Goal: Task Accomplishment & Management: Use online tool/utility

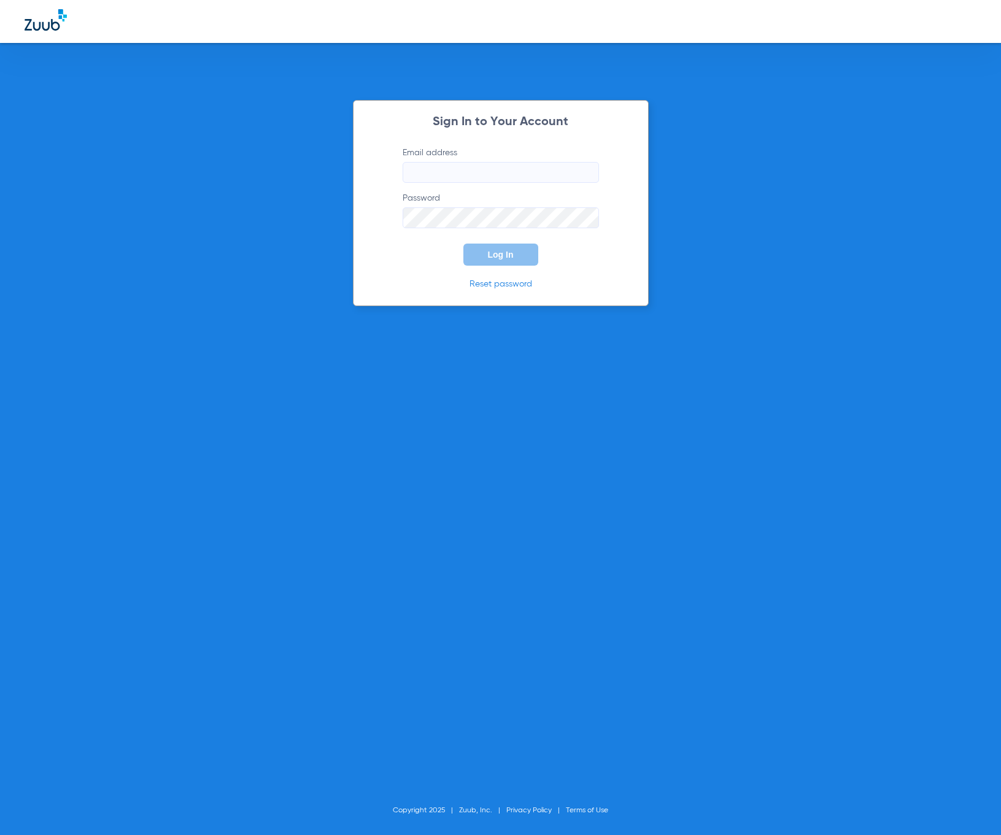
click at [504, 168] on input "Email address" at bounding box center [500, 172] width 196 height 21
type input "[EMAIL_ADDRESS][DOMAIN_NAME]"
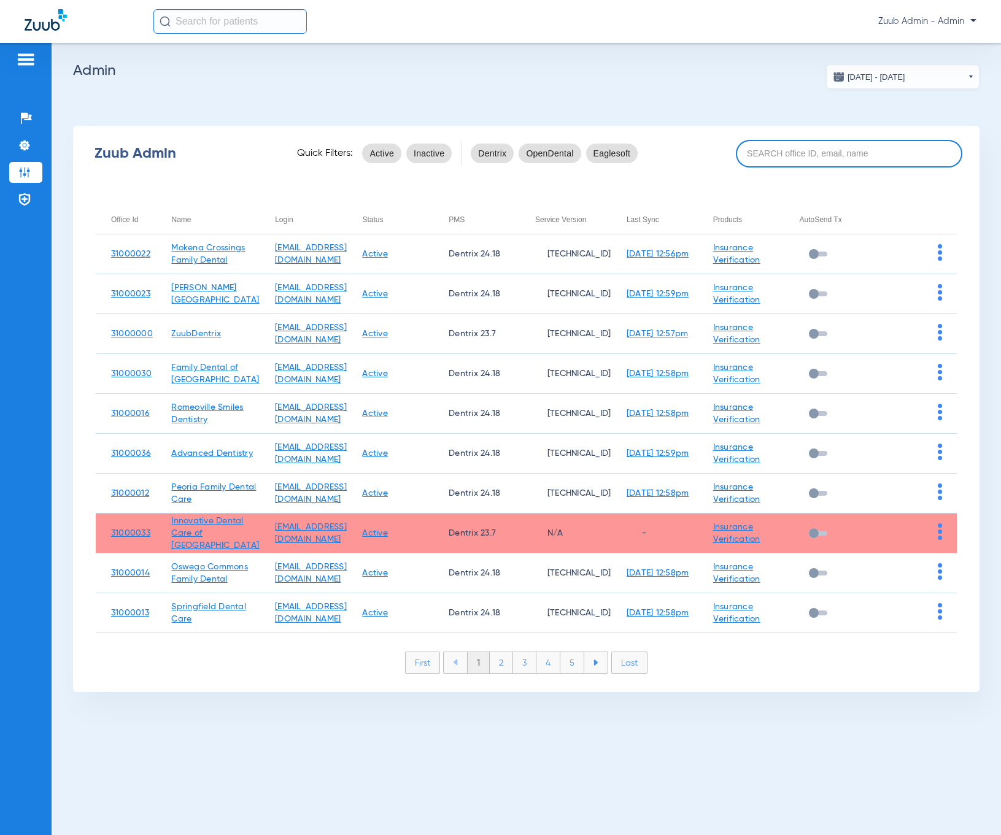
click at [825, 156] on input at bounding box center [849, 154] width 226 height 28
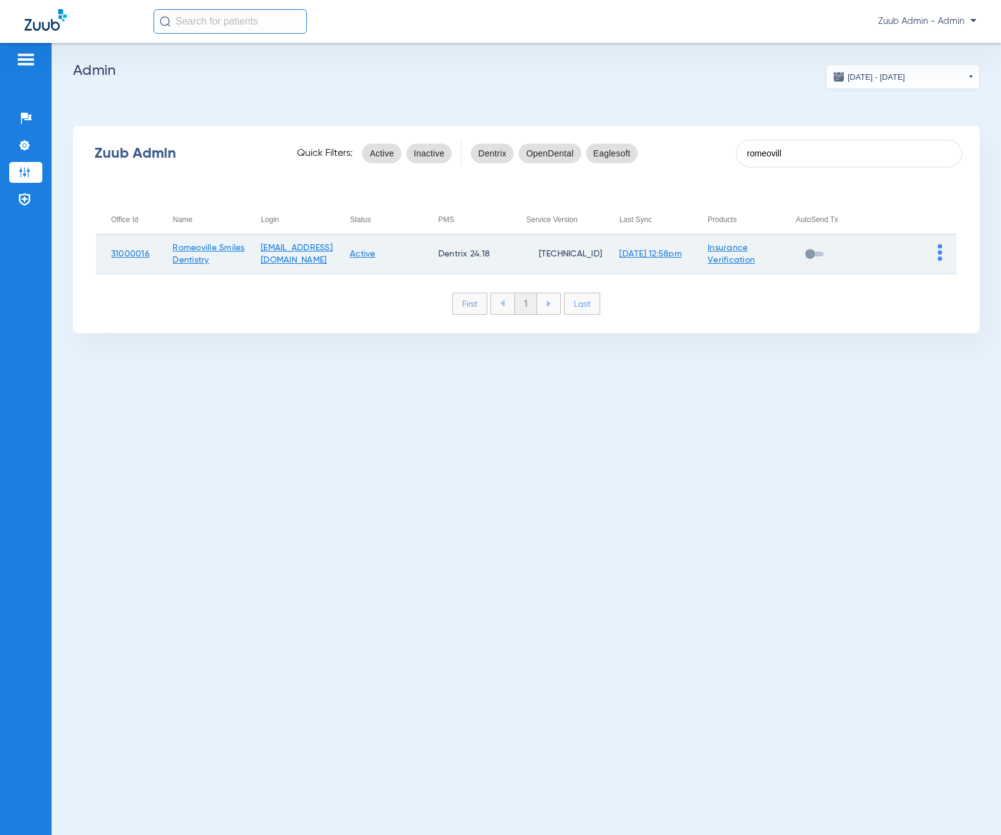
type input "romeovill"
click at [941, 253] on img at bounding box center [940, 252] width 4 height 17
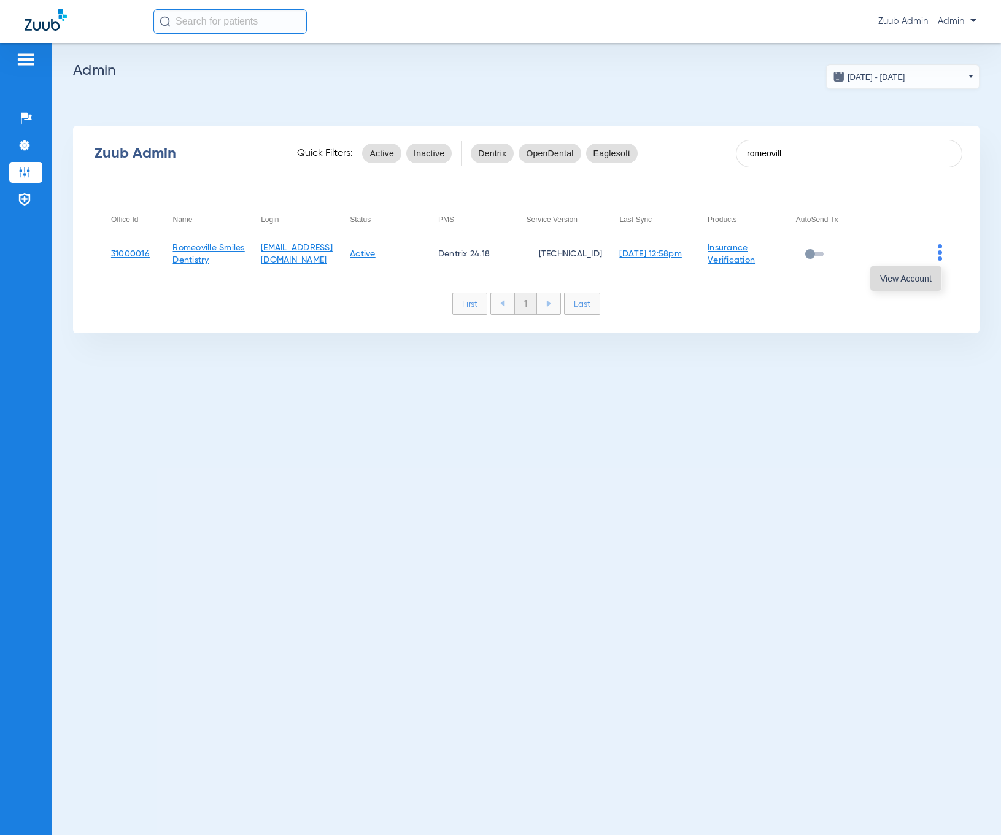
click at [930, 283] on button "View Account" at bounding box center [905, 278] width 71 height 25
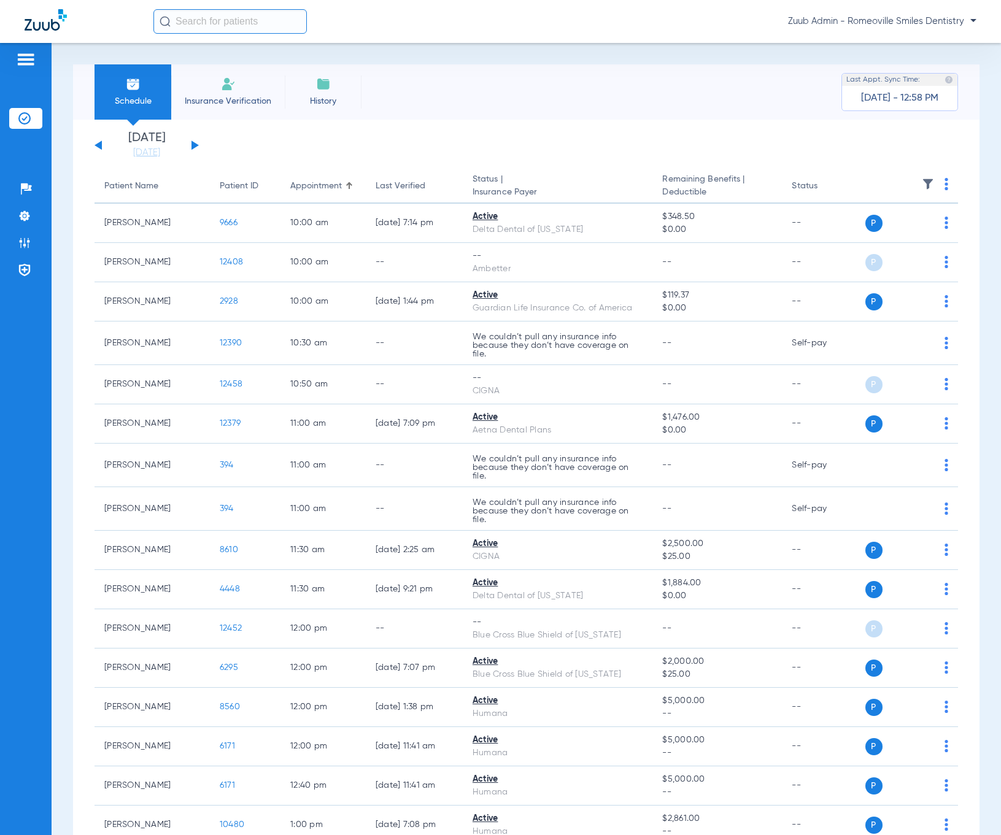
click at [207, 104] on span "Insurance Verification" at bounding box center [227, 101] width 95 height 12
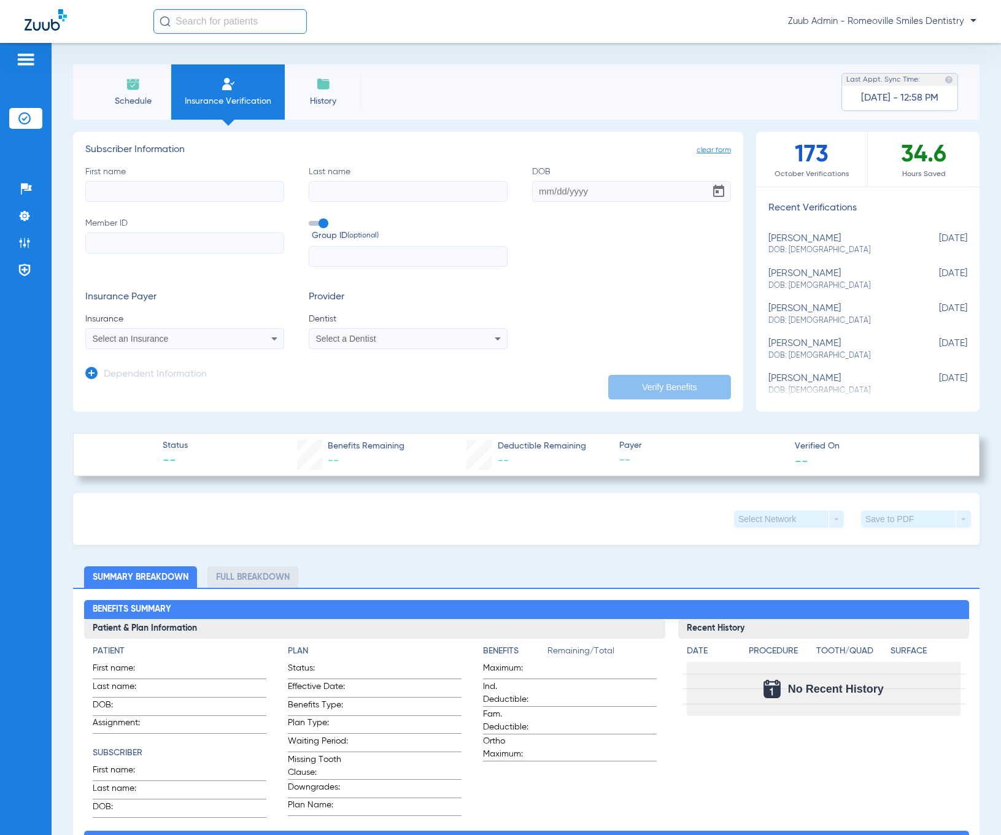
click at [450, 337] on div "Select a Dentist" at bounding box center [390, 338] width 148 height 9
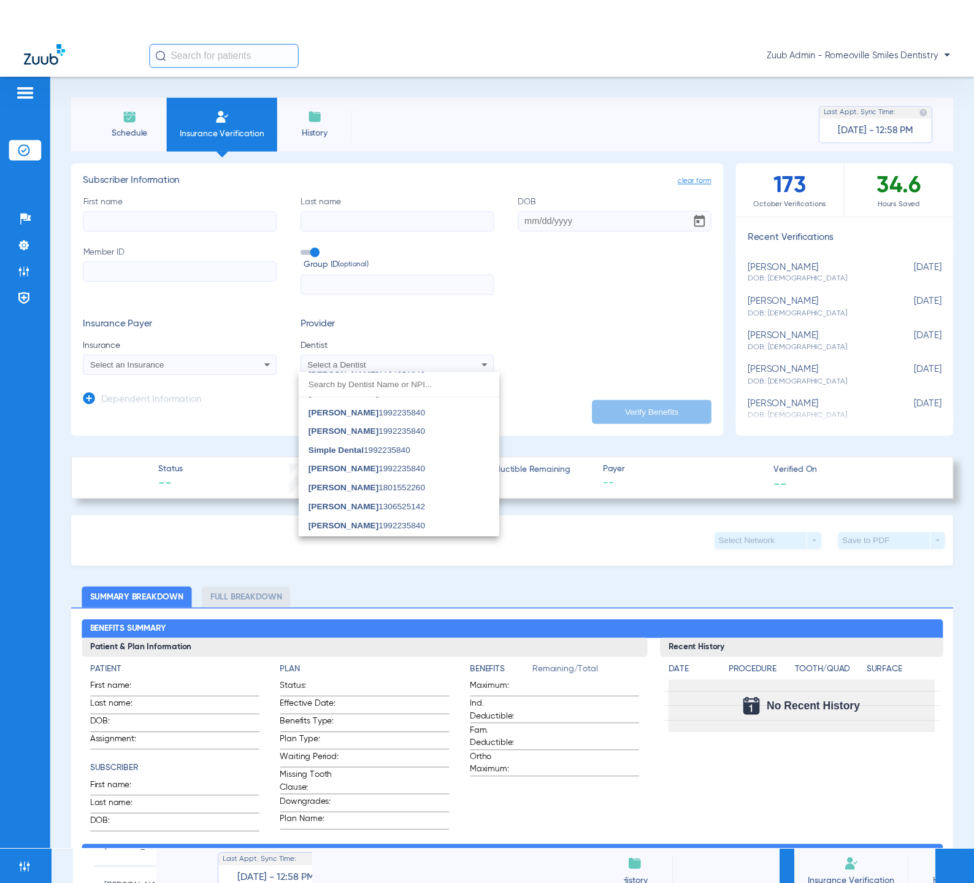
scroll to position [1113, 0]
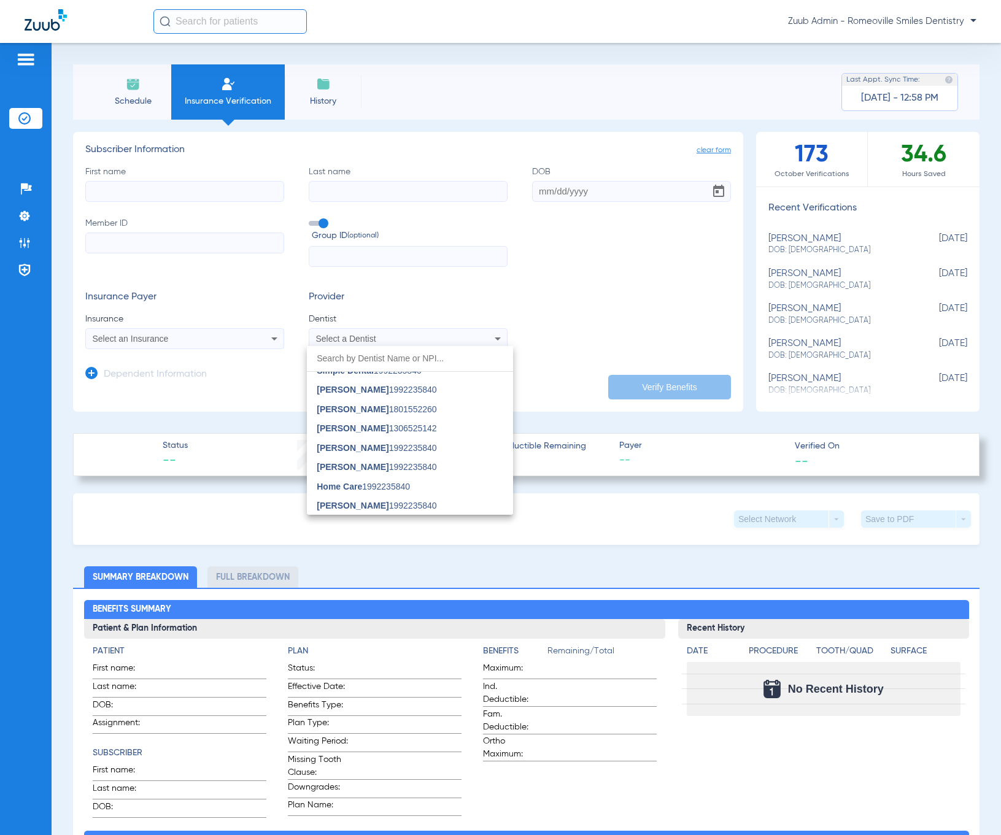
click at [26, 215] on div at bounding box center [500, 417] width 1001 height 835
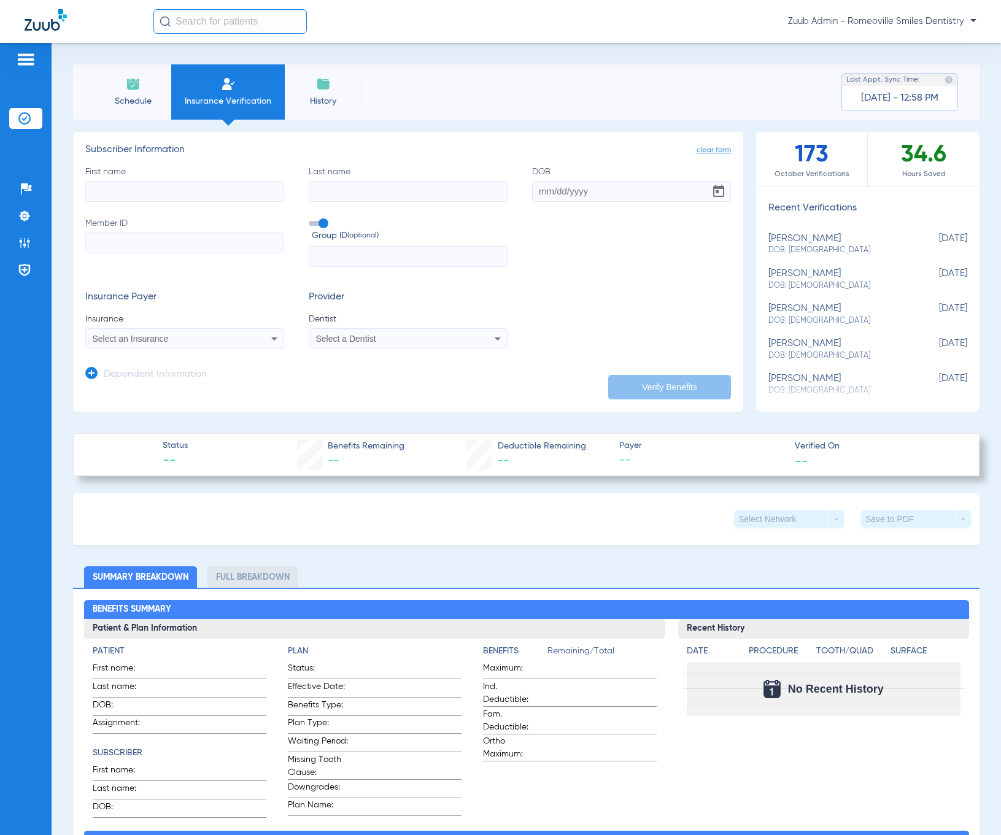
click at [26, 215] on img at bounding box center [24, 216] width 12 height 12
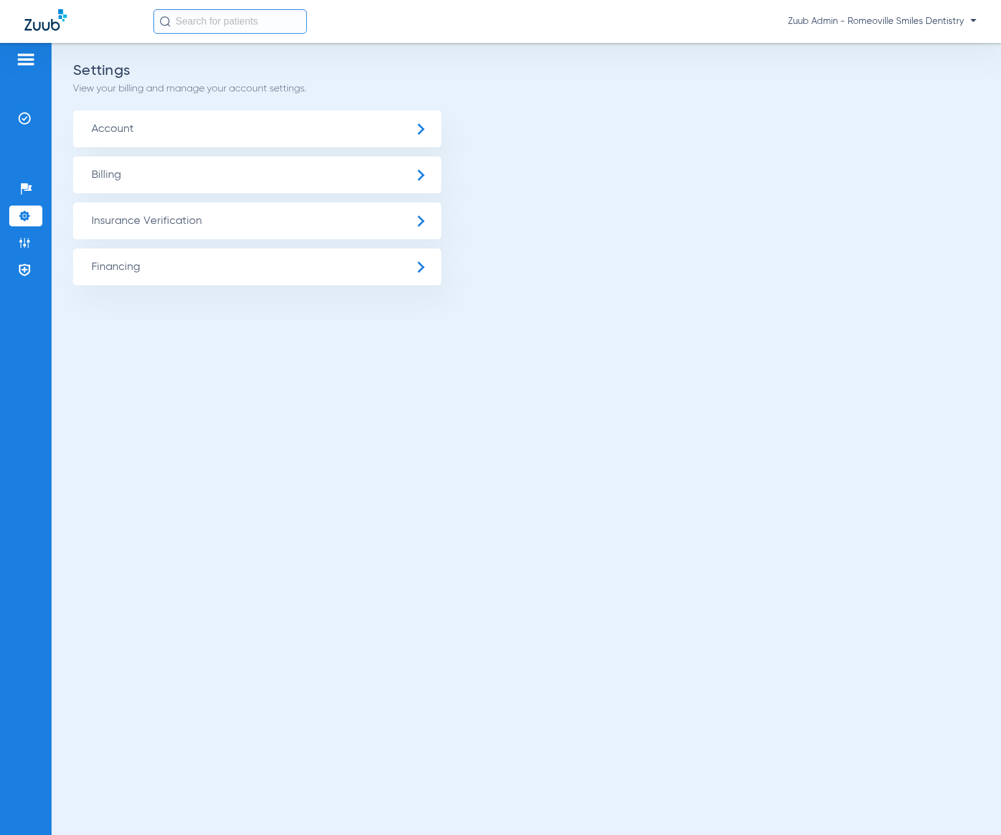
click at [185, 136] on span "Account" at bounding box center [257, 128] width 368 height 37
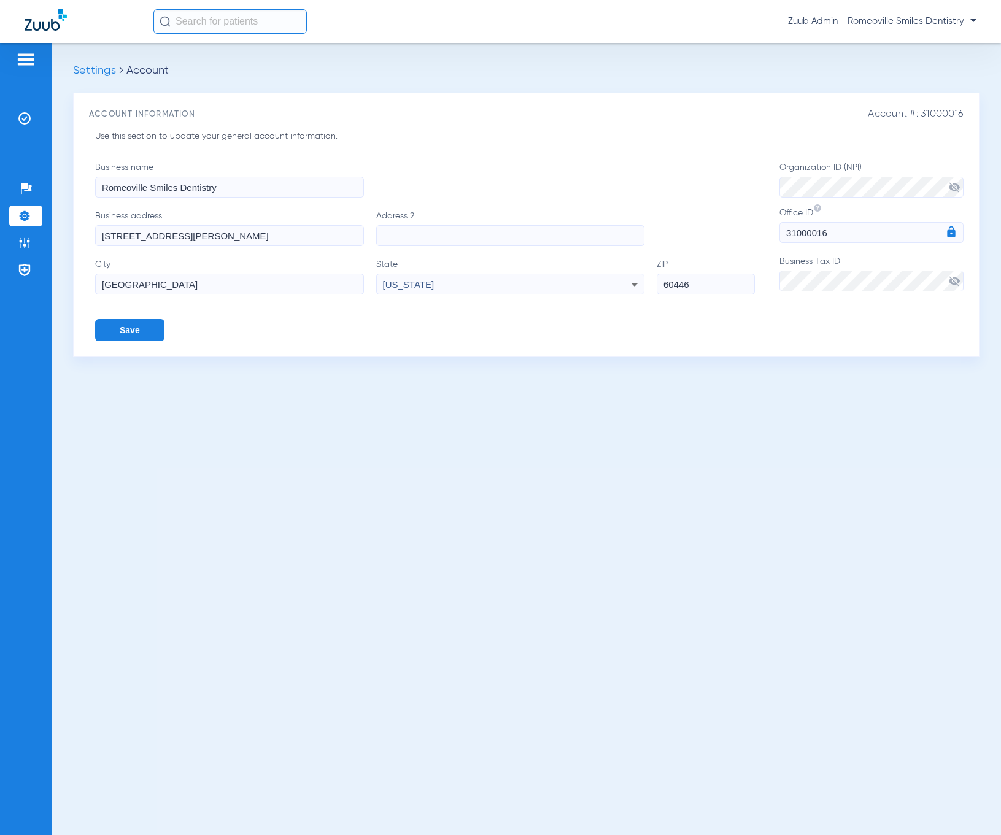
click at [955, 115] on span "Account #: 31000016" at bounding box center [916, 115] width 96 height 12
copy span "31000016"
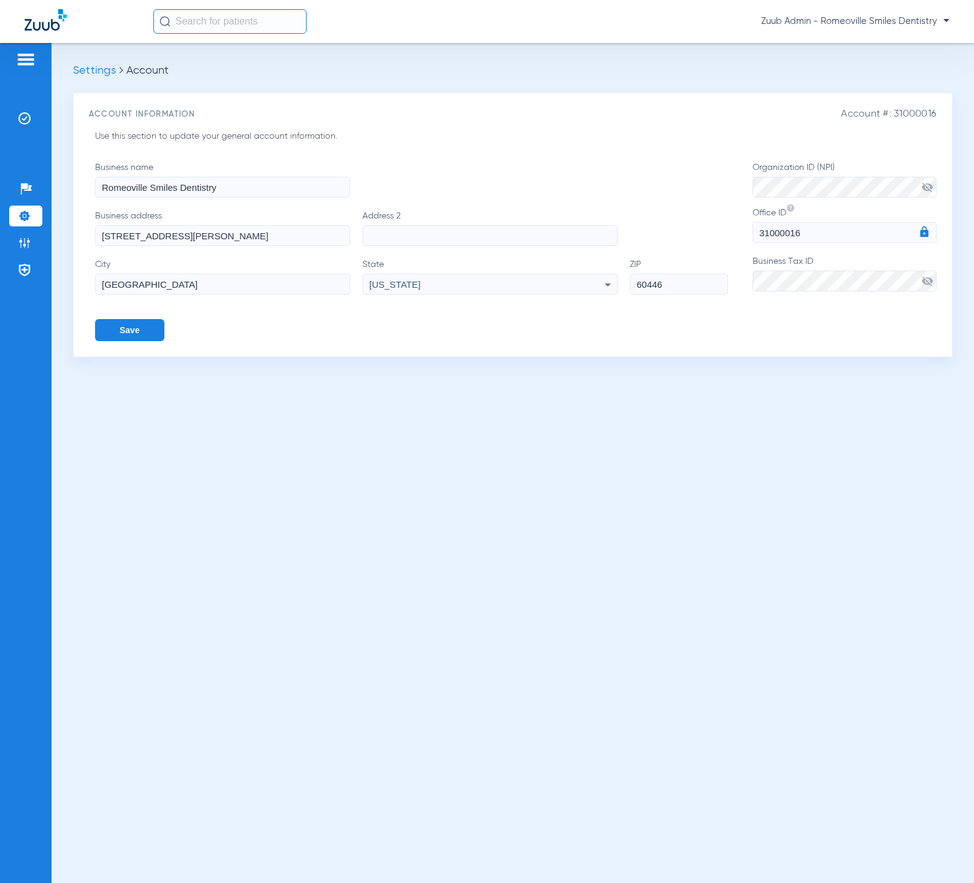
click at [365, 330] on div "Business name Romeoville Smiles Dentistry Business address [STREET_ADDRESS][PER…" at bounding box center [424, 251] width 658 height 180
click at [23, 117] on img at bounding box center [24, 118] width 12 height 12
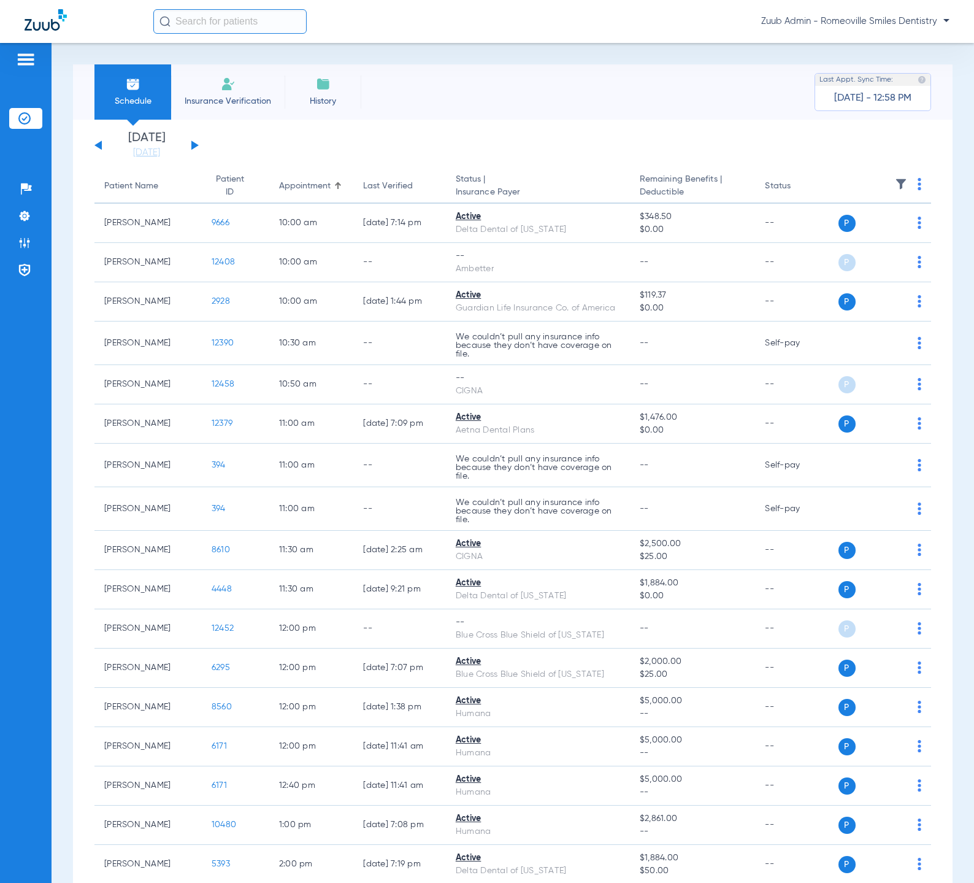
click at [186, 112] on li "Insurance Verification" at bounding box center [228, 91] width 114 height 55
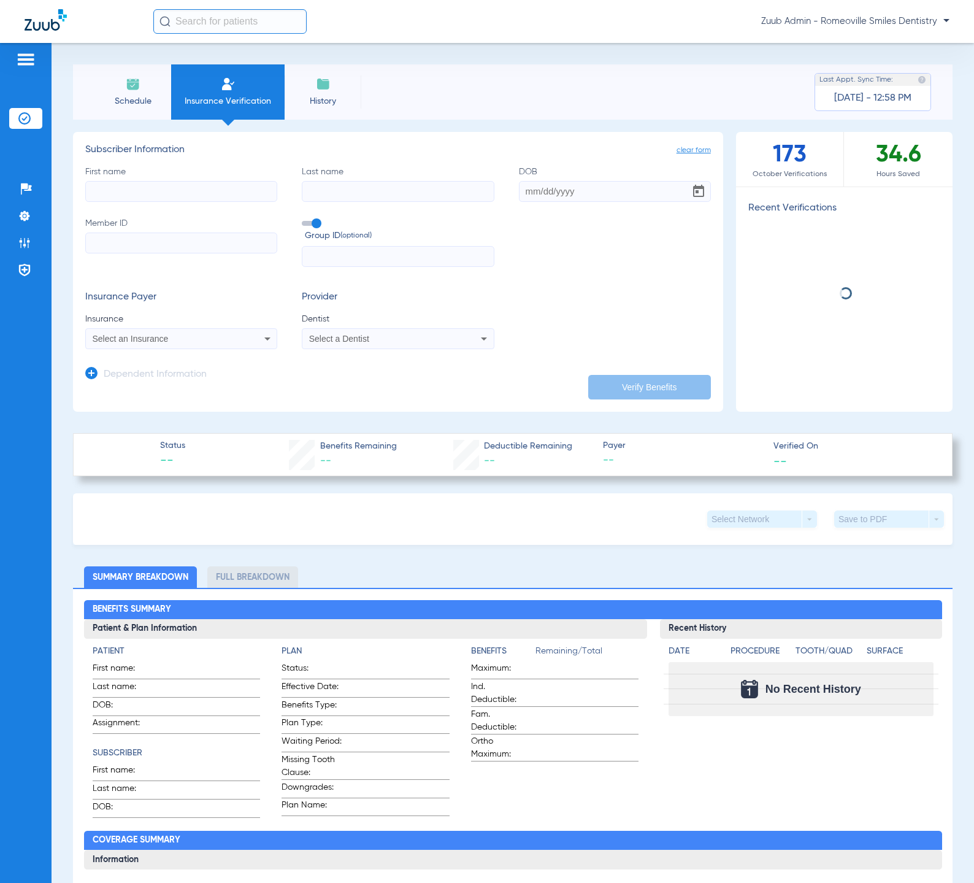
click at [459, 339] on div "Select a Dentist" at bounding box center [397, 338] width 191 height 15
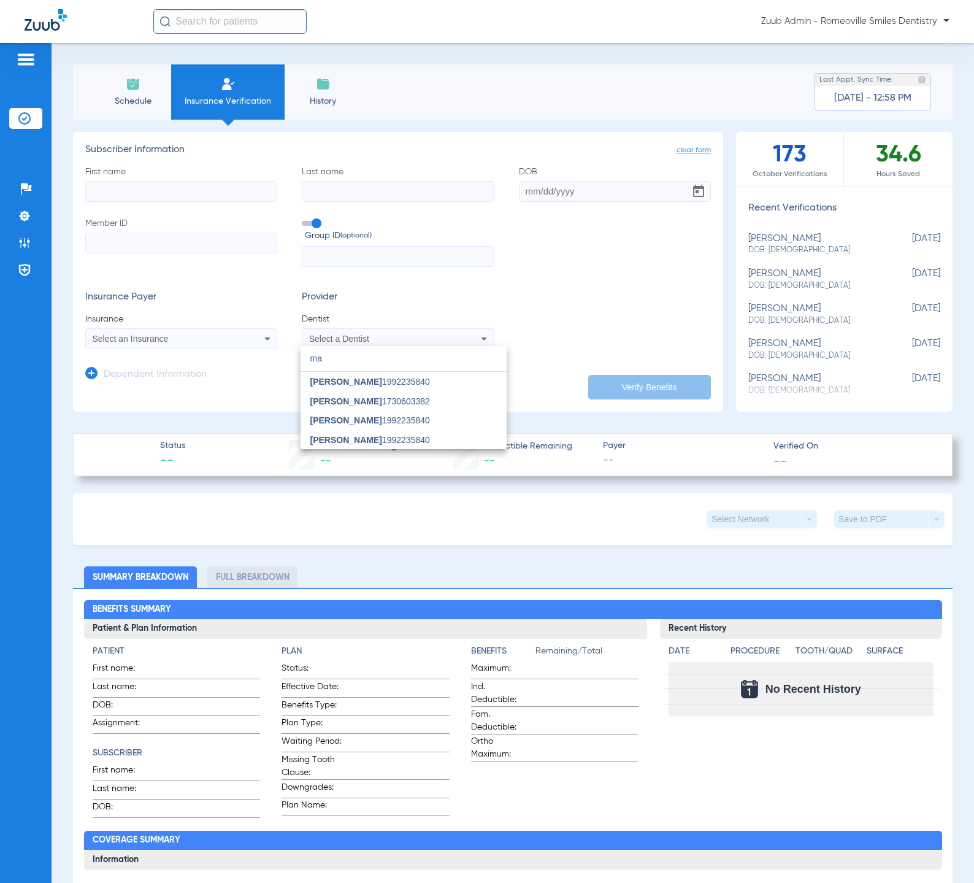
type input "m"
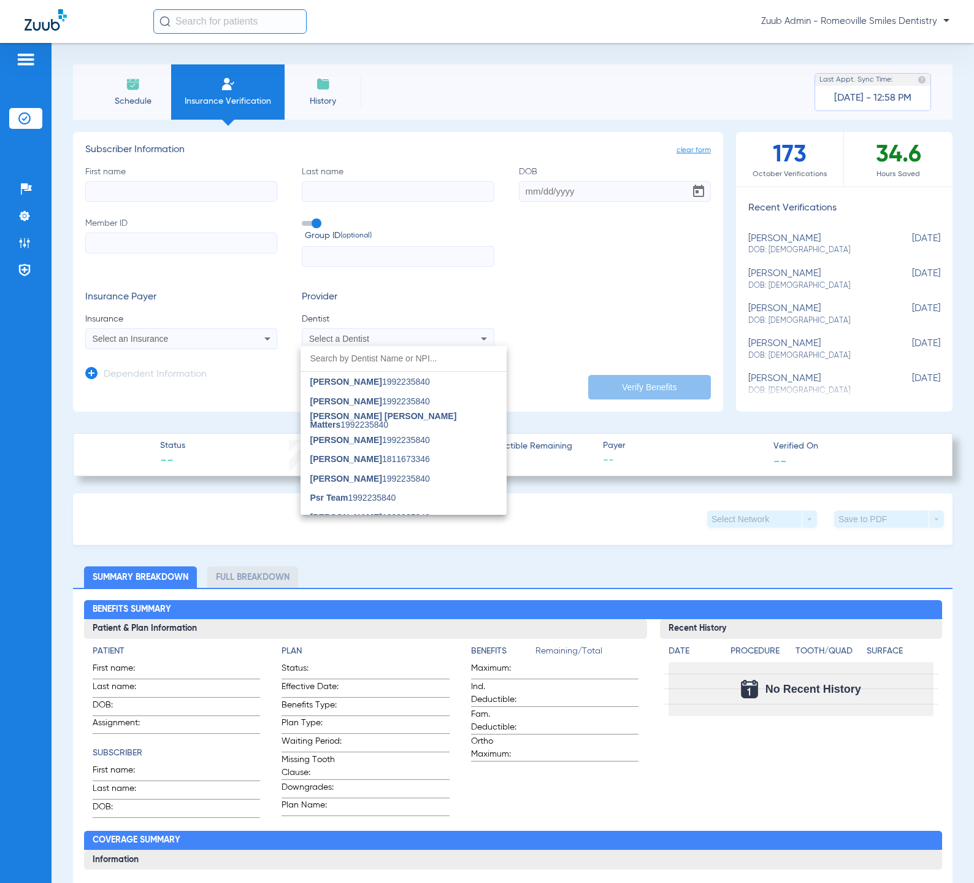
click at [602, 295] on div at bounding box center [487, 441] width 974 height 883
